Goal: Task Accomplishment & Management: Manage account settings

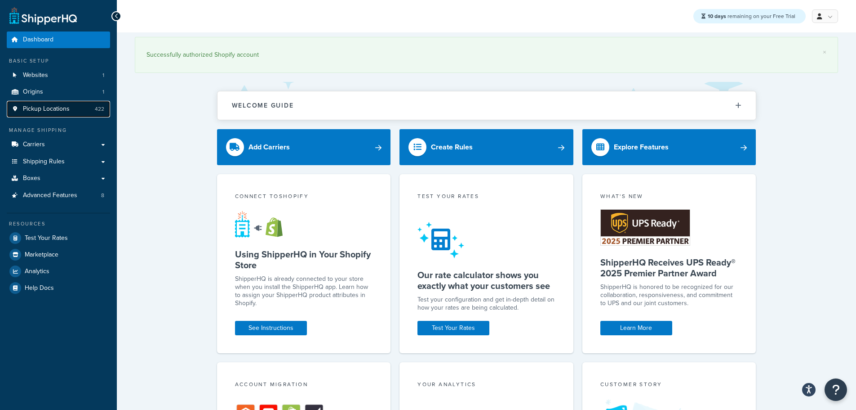
click at [50, 112] on span "Pickup Locations" at bounding box center [46, 109] width 47 height 8
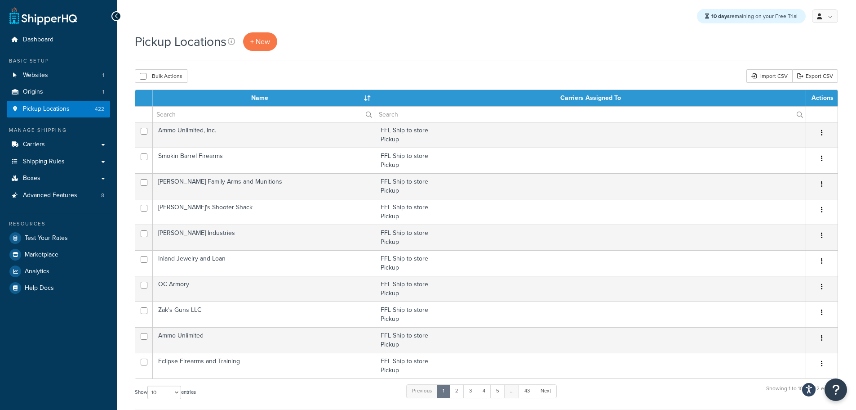
click at [369, 100] on th "Name" at bounding box center [264, 98] width 223 height 16
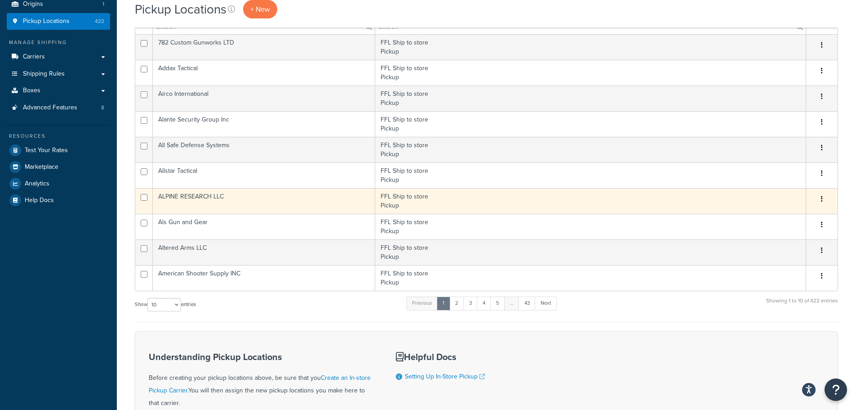
scroll to position [197, 0]
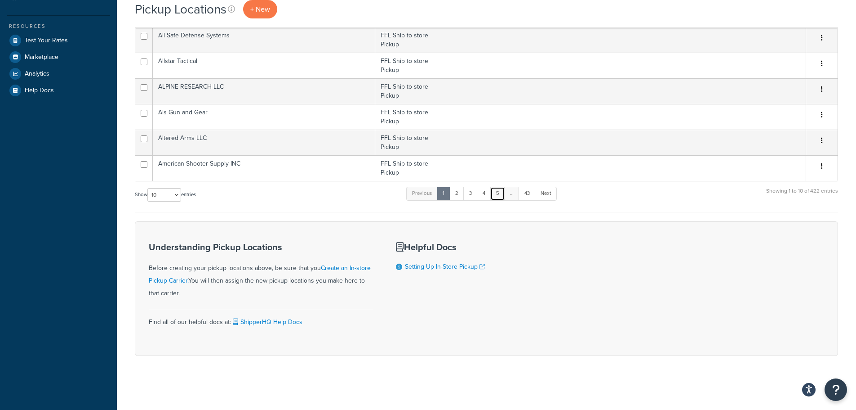
click at [502, 190] on link "5" at bounding box center [497, 193] width 15 height 13
click at [547, 194] on link "Next" at bounding box center [544, 193] width 22 height 13
click at [547, 194] on link "Next" at bounding box center [545, 193] width 22 height 13
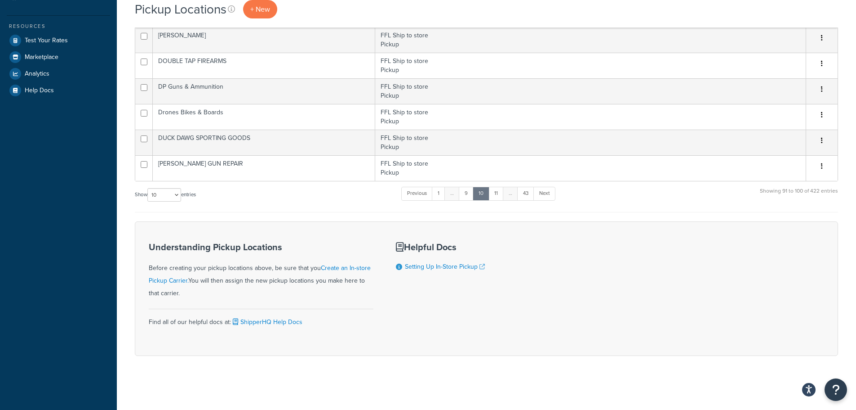
click at [547, 194] on link "Next" at bounding box center [545, 193] width 22 height 13
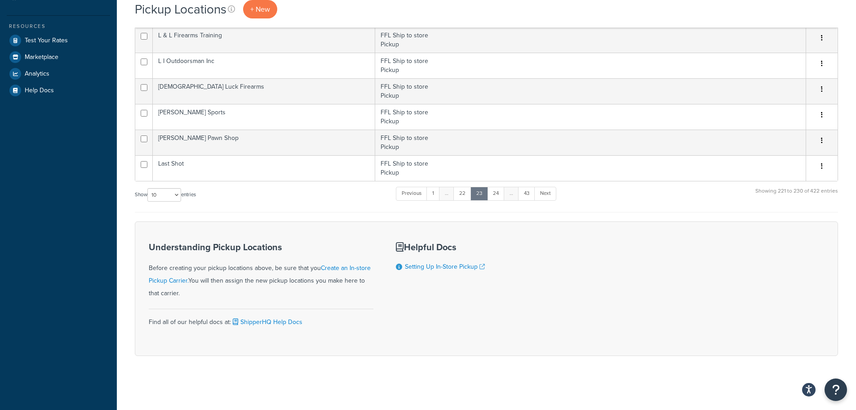
click at [547, 194] on link "Next" at bounding box center [545, 193] width 22 height 13
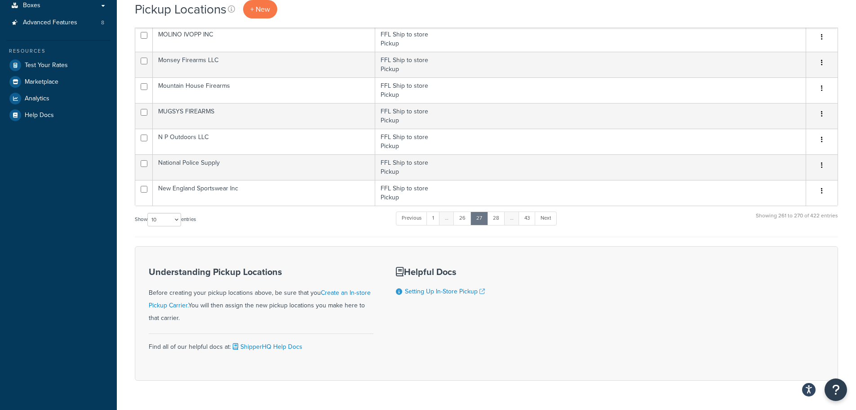
scroll to position [152, 0]
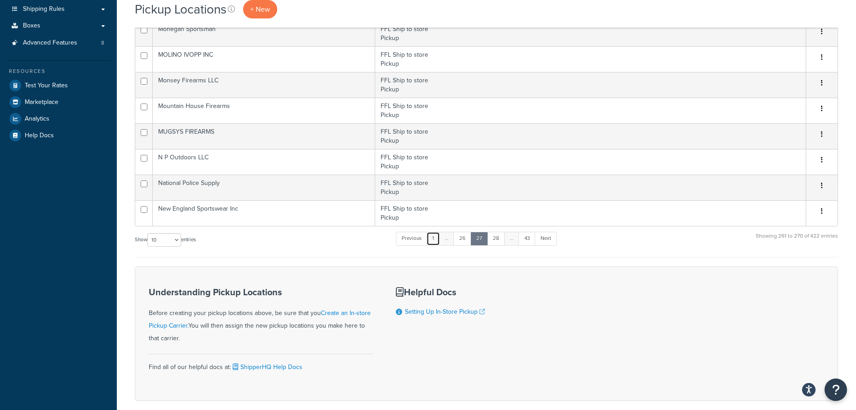
click at [438, 238] on link "1" at bounding box center [433, 238] width 13 height 13
click at [497, 238] on link "5" at bounding box center [497, 238] width 15 height 13
click at [498, 240] on link "6" at bounding box center [496, 238] width 15 height 13
click at [498, 240] on link "7" at bounding box center [496, 238] width 14 height 13
click at [498, 240] on link "8" at bounding box center [496, 238] width 15 height 13
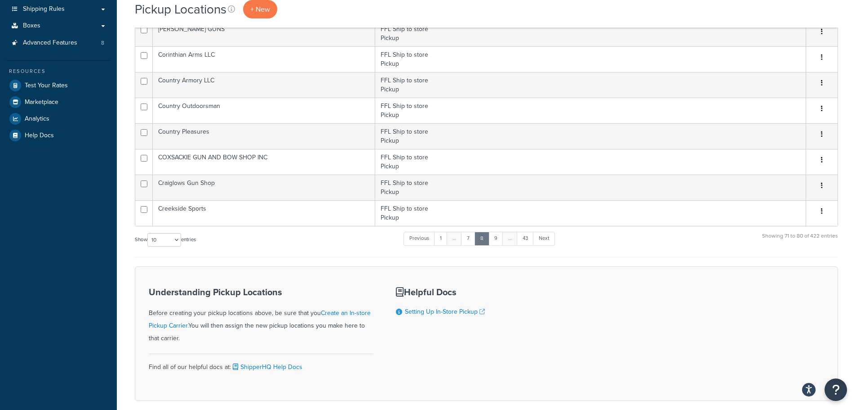
click at [498, 240] on link "9" at bounding box center [496, 238] width 15 height 13
click at [498, 240] on link "10" at bounding box center [496, 238] width 17 height 13
click at [498, 240] on link "11" at bounding box center [496, 238] width 15 height 13
click at [498, 240] on link "12" at bounding box center [496, 238] width 17 height 13
click at [498, 240] on link "14" at bounding box center [496, 238] width 16 height 13
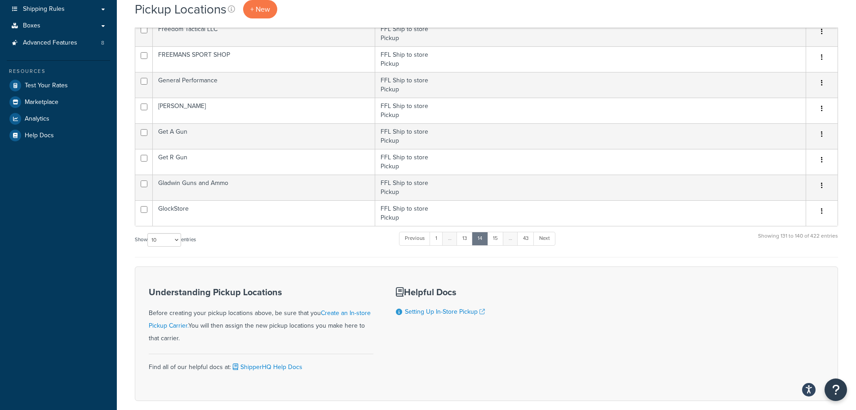
click at [498, 240] on link "15" at bounding box center [495, 238] width 17 height 13
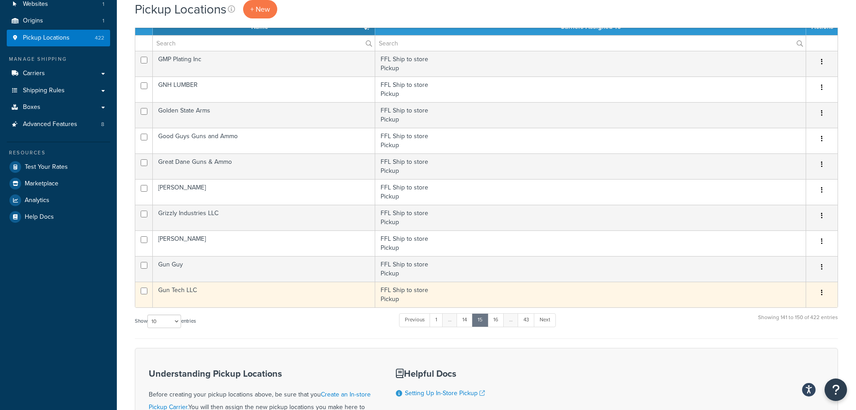
scroll to position [62, 0]
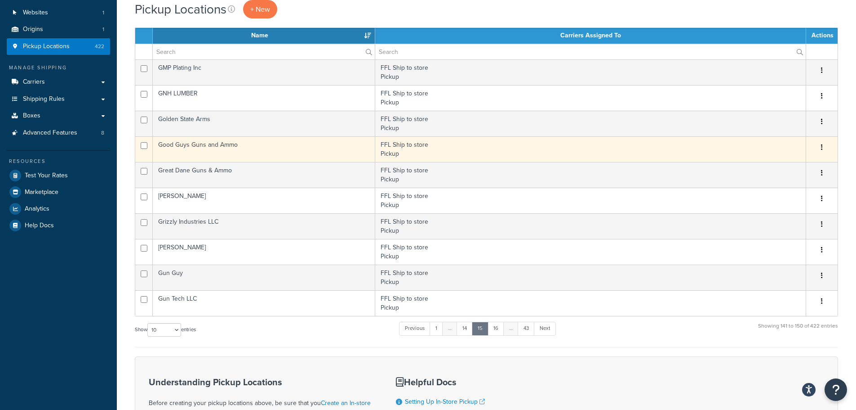
click at [254, 148] on td "Good Guys Guns and Ammo" at bounding box center [264, 149] width 223 height 26
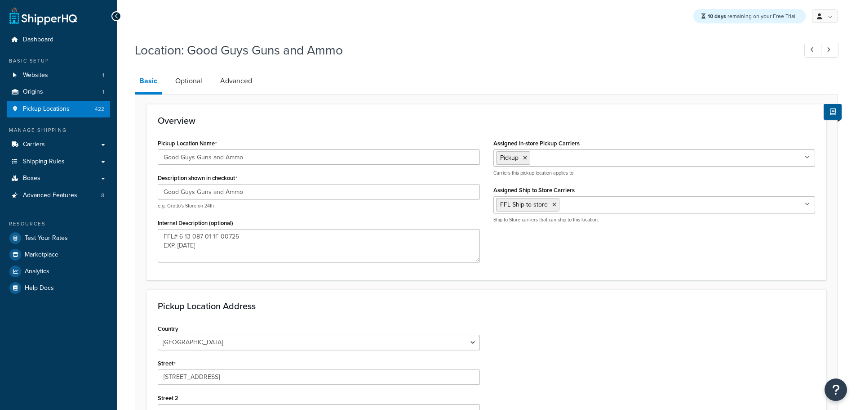
select select "32"
click at [186, 84] on link "Optional" at bounding box center [189, 81] width 36 height 22
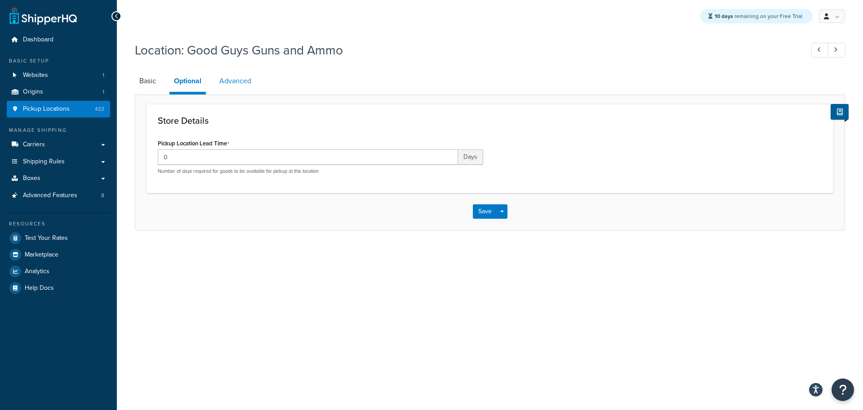
click at [234, 80] on link "Advanced" at bounding box center [235, 81] width 41 height 22
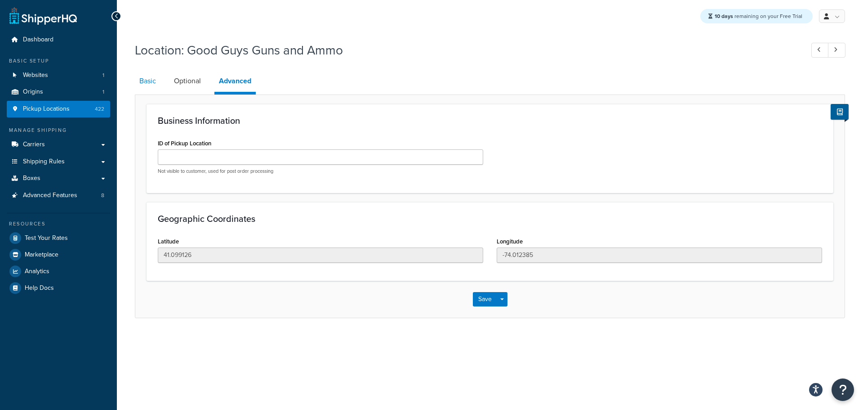
click at [144, 80] on link "Basic" at bounding box center [148, 81] width 26 height 22
select select "32"
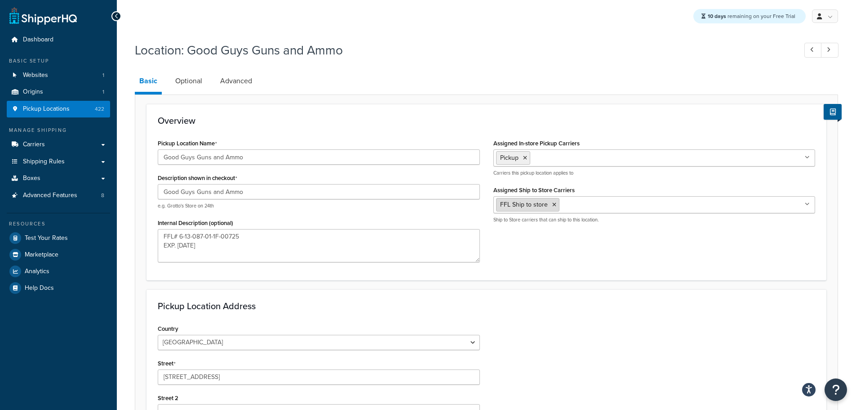
click at [553, 206] on icon at bounding box center [554, 204] width 4 height 5
click at [548, 264] on div "Pickup Location Name Good Guys Guns and Ammo Description shown in checkout Good…" at bounding box center [486, 203] width 671 height 132
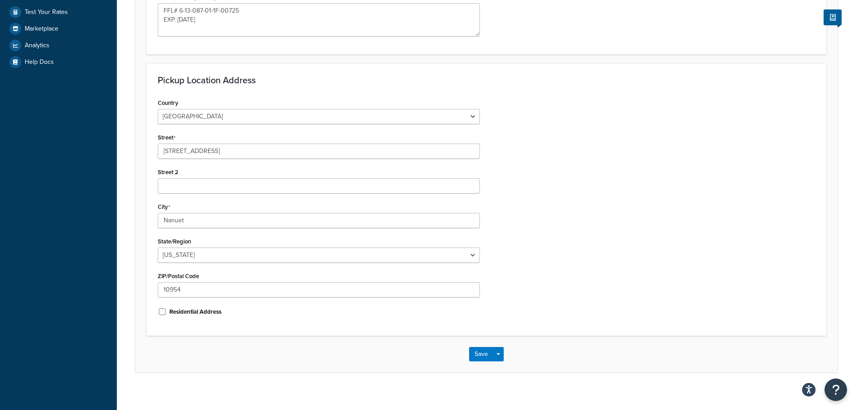
scroll to position [234, 0]
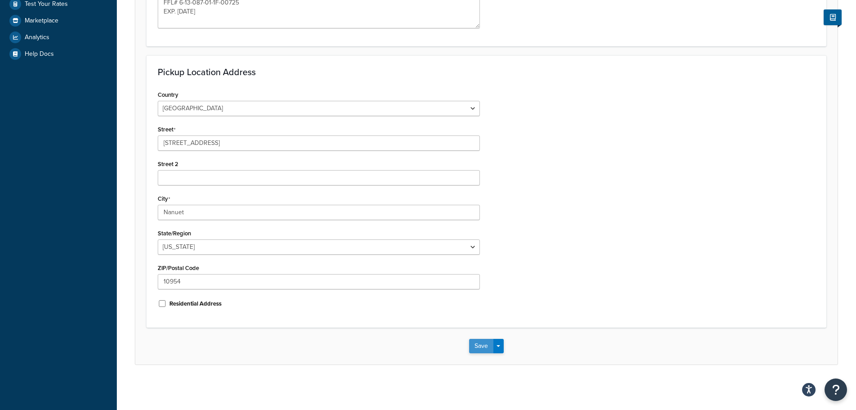
click at [478, 346] on button "Save" at bounding box center [481, 345] width 24 height 14
